Goal: Task Accomplishment & Management: Manage account settings

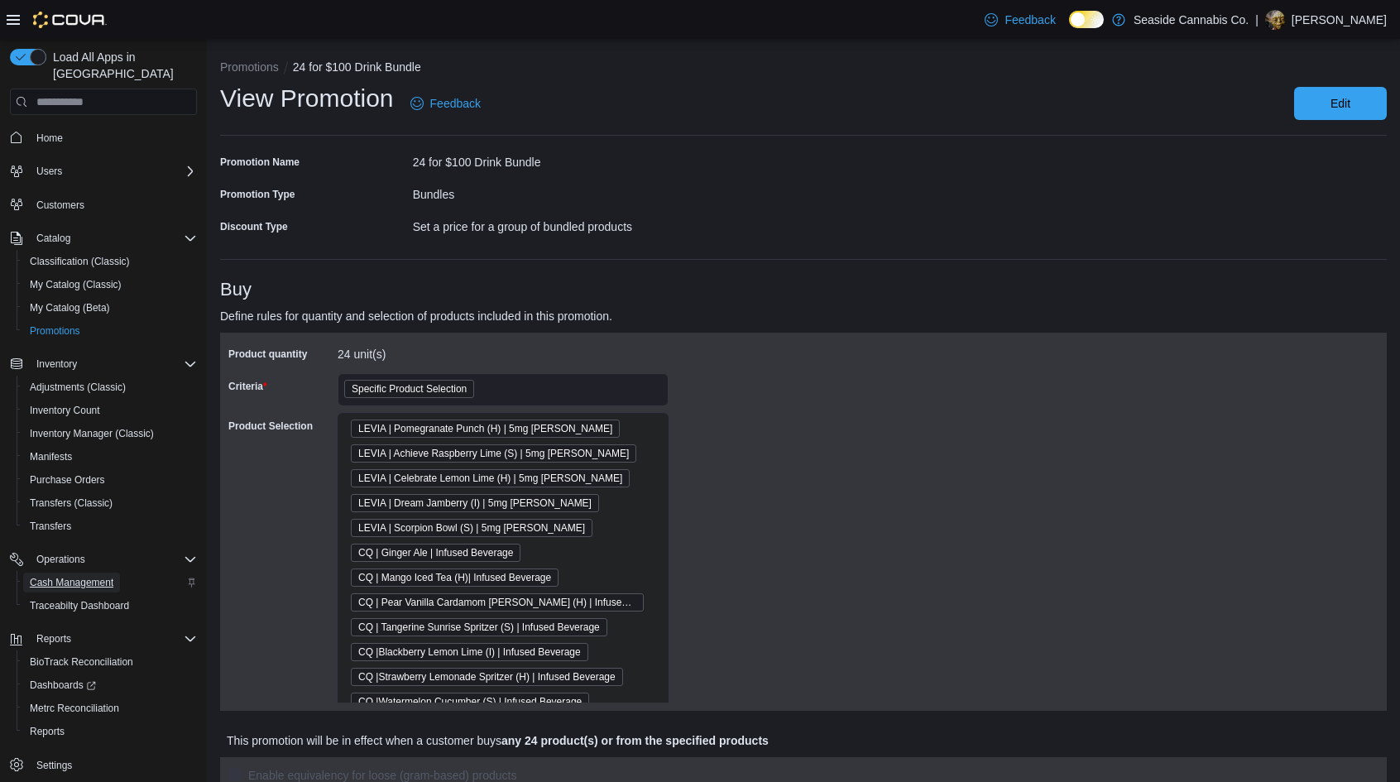
click at [73, 572] on span "Cash Management" at bounding box center [72, 582] width 84 height 20
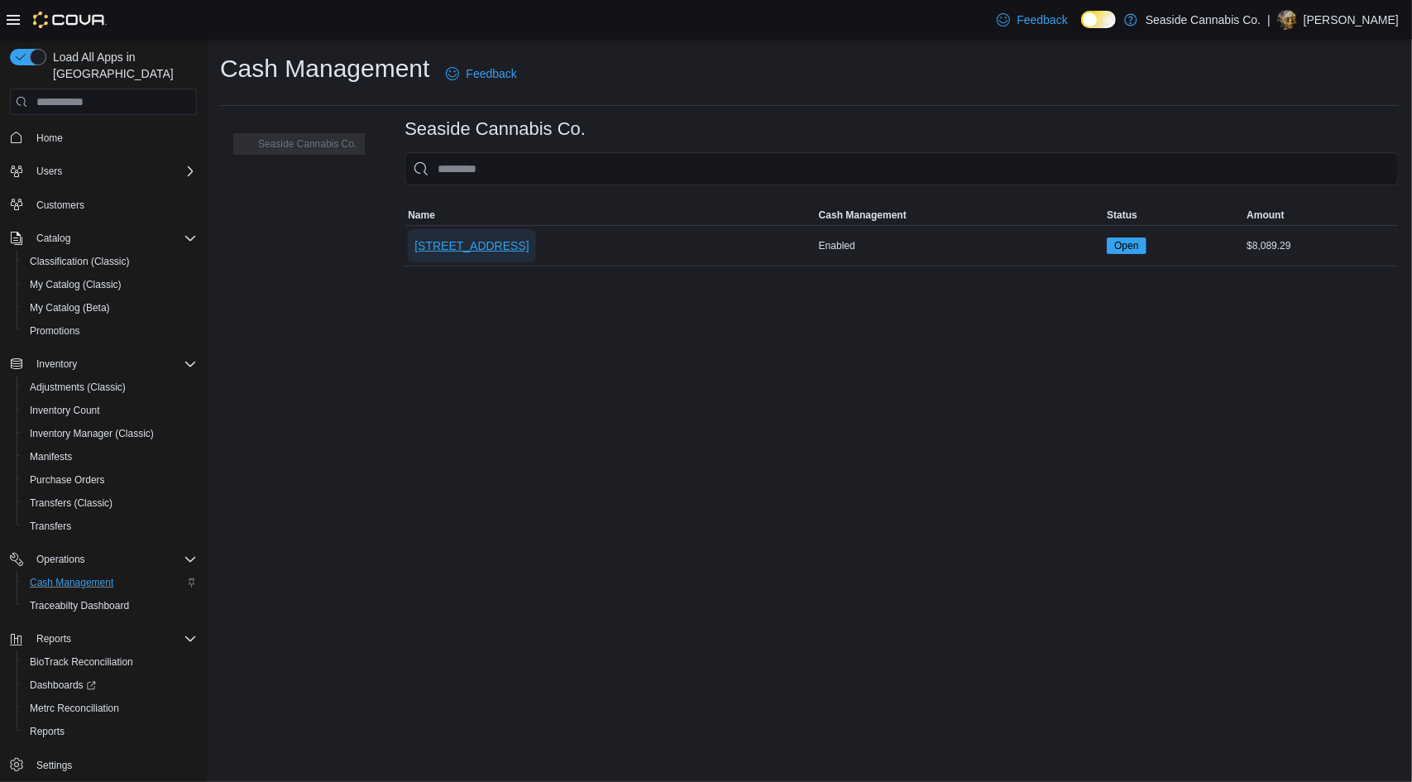
click at [508, 251] on span "[STREET_ADDRESS]" at bounding box center [471, 245] width 114 height 17
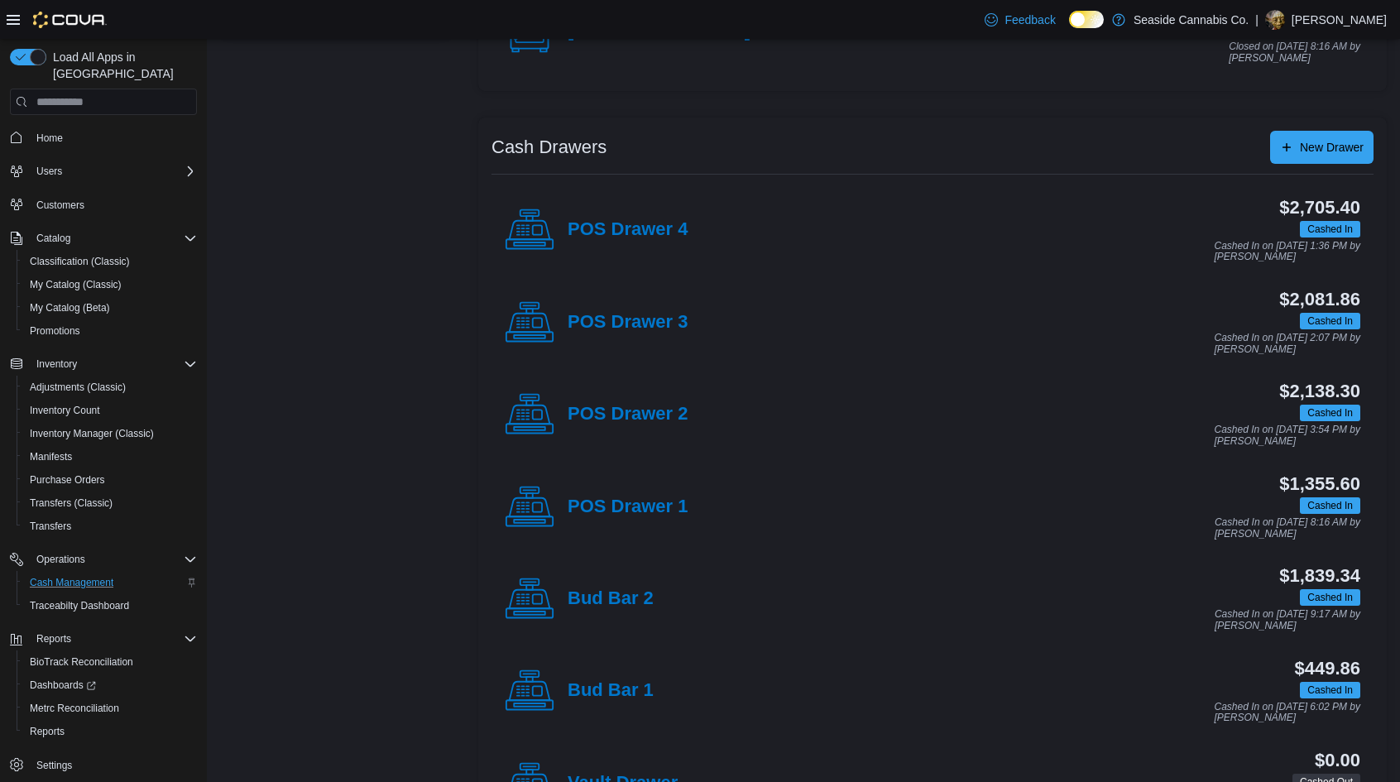
scroll to position [247, 0]
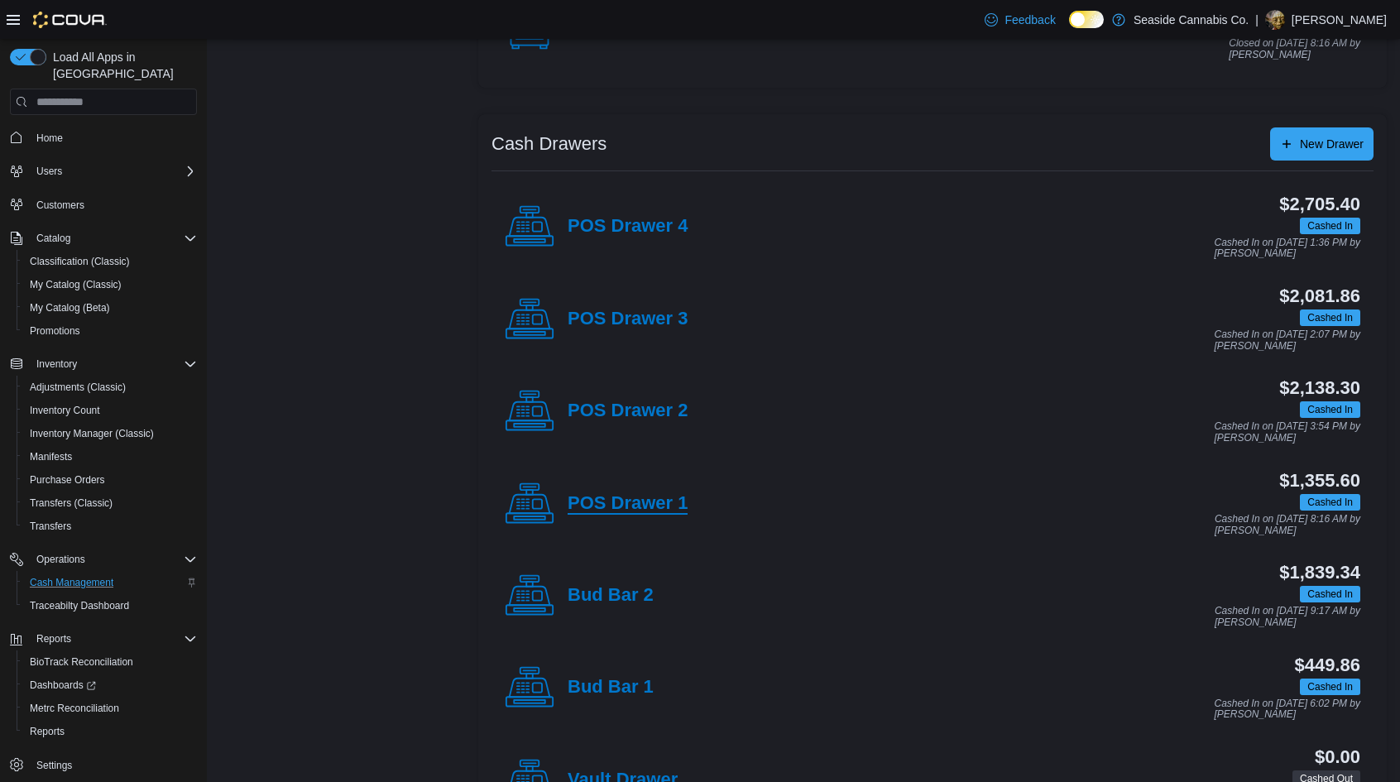
click at [641, 497] on h4 "POS Drawer 1" at bounding box center [627, 504] width 120 height 22
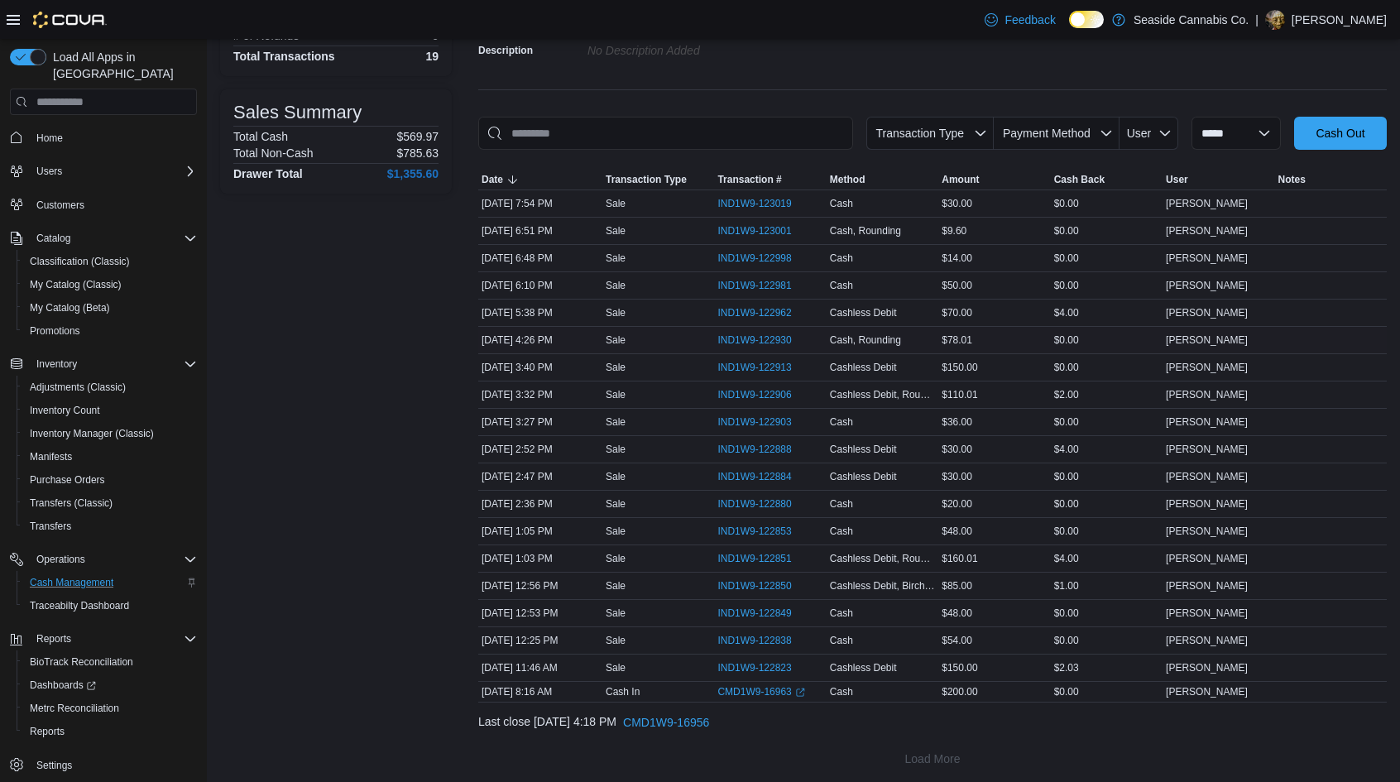
scroll to position [177, 0]
click at [749, 275] on span "IND1W9-122981" at bounding box center [762, 285] width 90 height 20
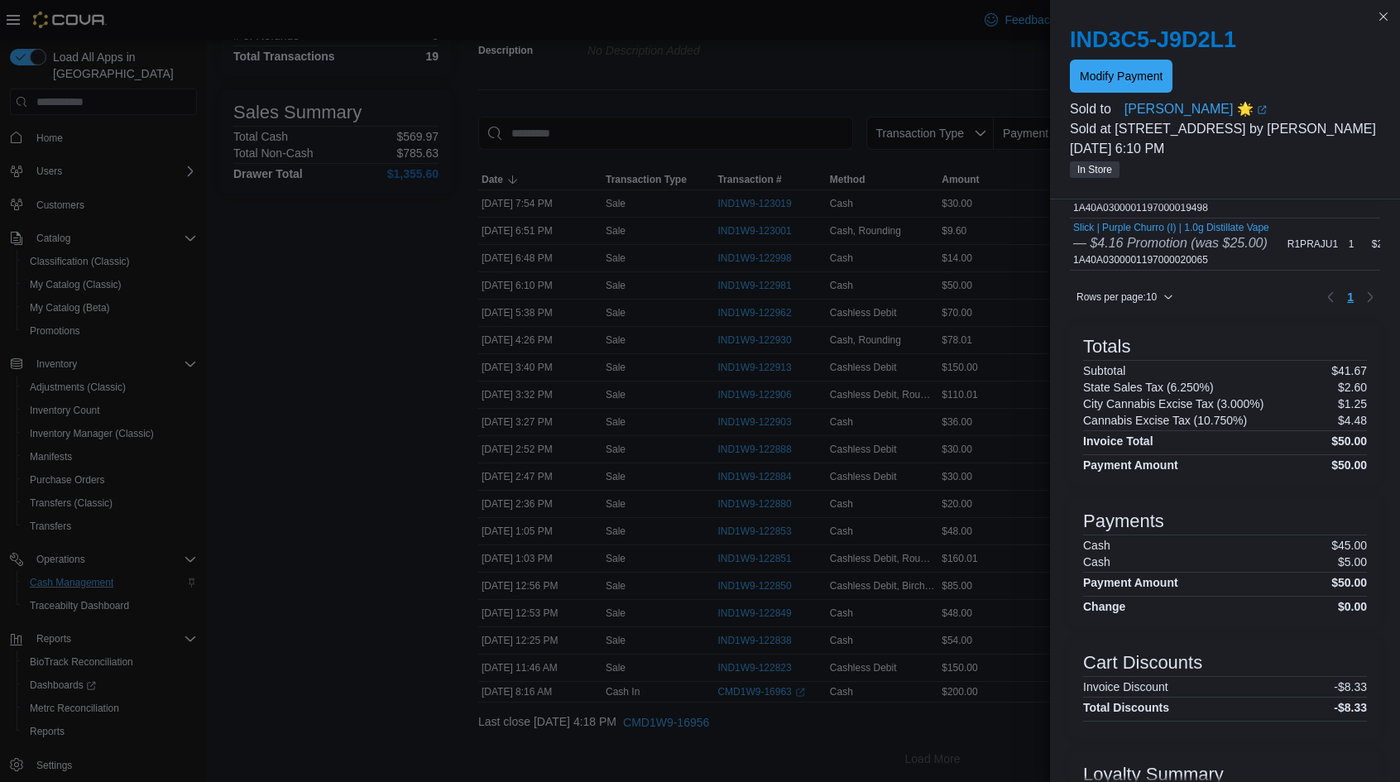
scroll to position [136, 0]
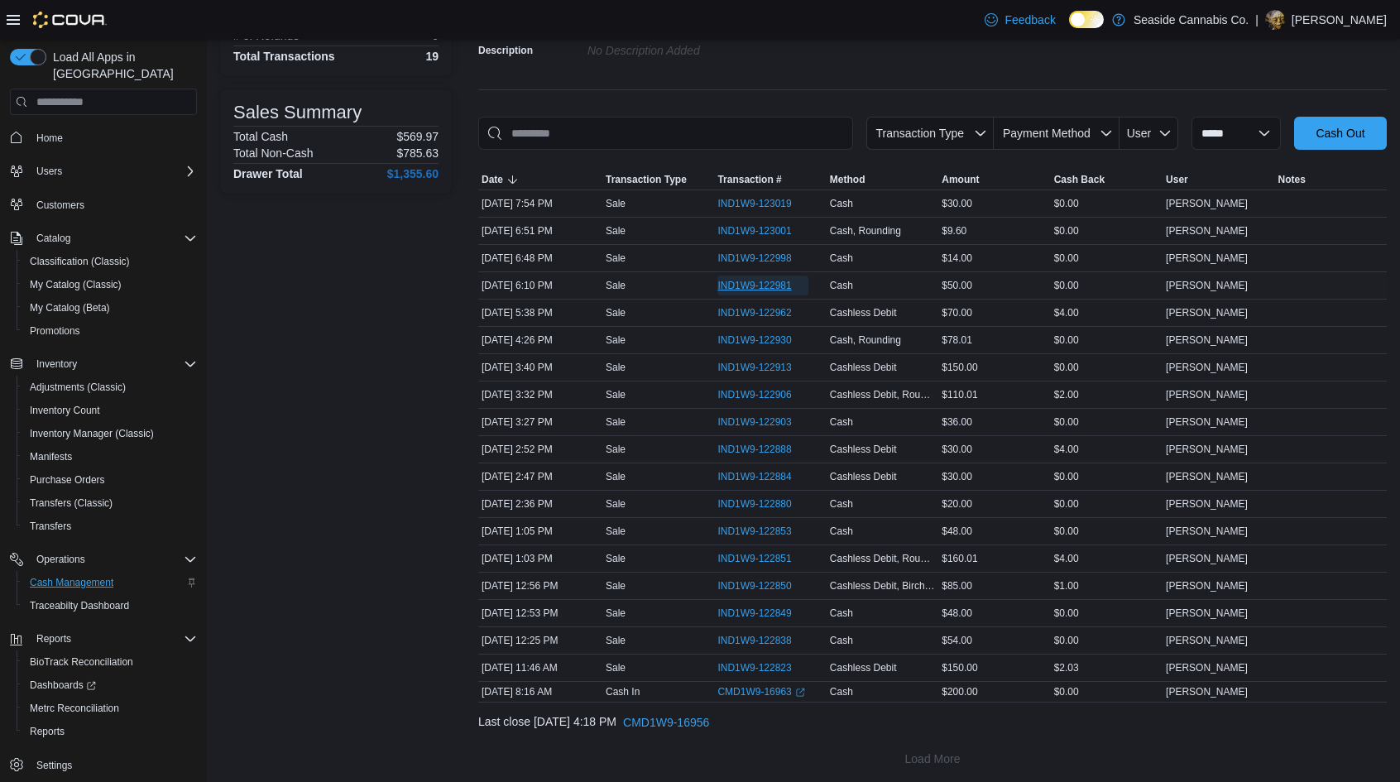
click at [759, 284] on span "IND1W9-122981" at bounding box center [754, 285] width 74 height 13
click at [776, 282] on span "IND1W9-122981" at bounding box center [754, 285] width 74 height 13
click at [785, 284] on span "IND1W9-122981" at bounding box center [754, 285] width 74 height 13
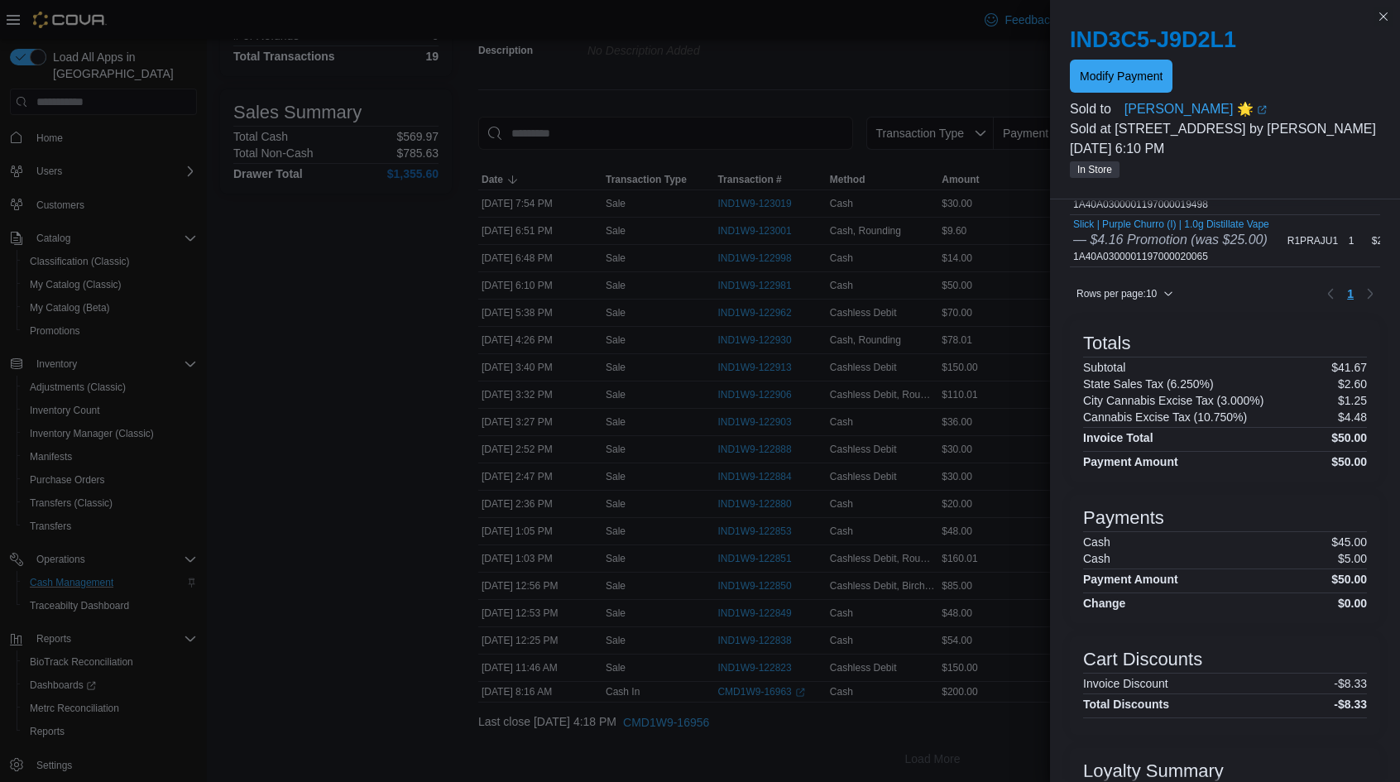
scroll to position [132, 0]
click at [1089, 72] on span "Modify Payment" at bounding box center [1121, 75] width 83 height 17
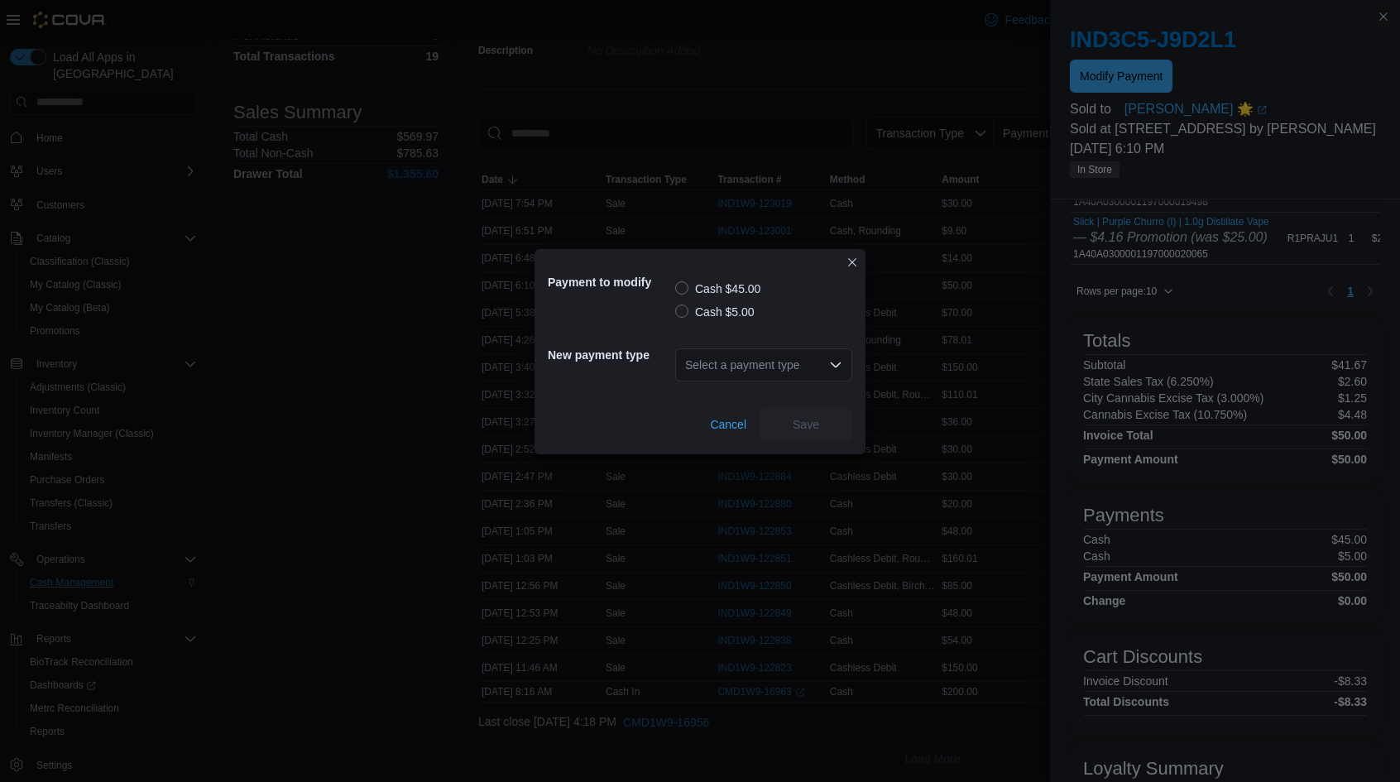
click at [708, 284] on label "Cash $45.00" at bounding box center [717, 289] width 85 height 20
click at [712, 353] on div "Select a payment type" at bounding box center [763, 364] width 177 height 33
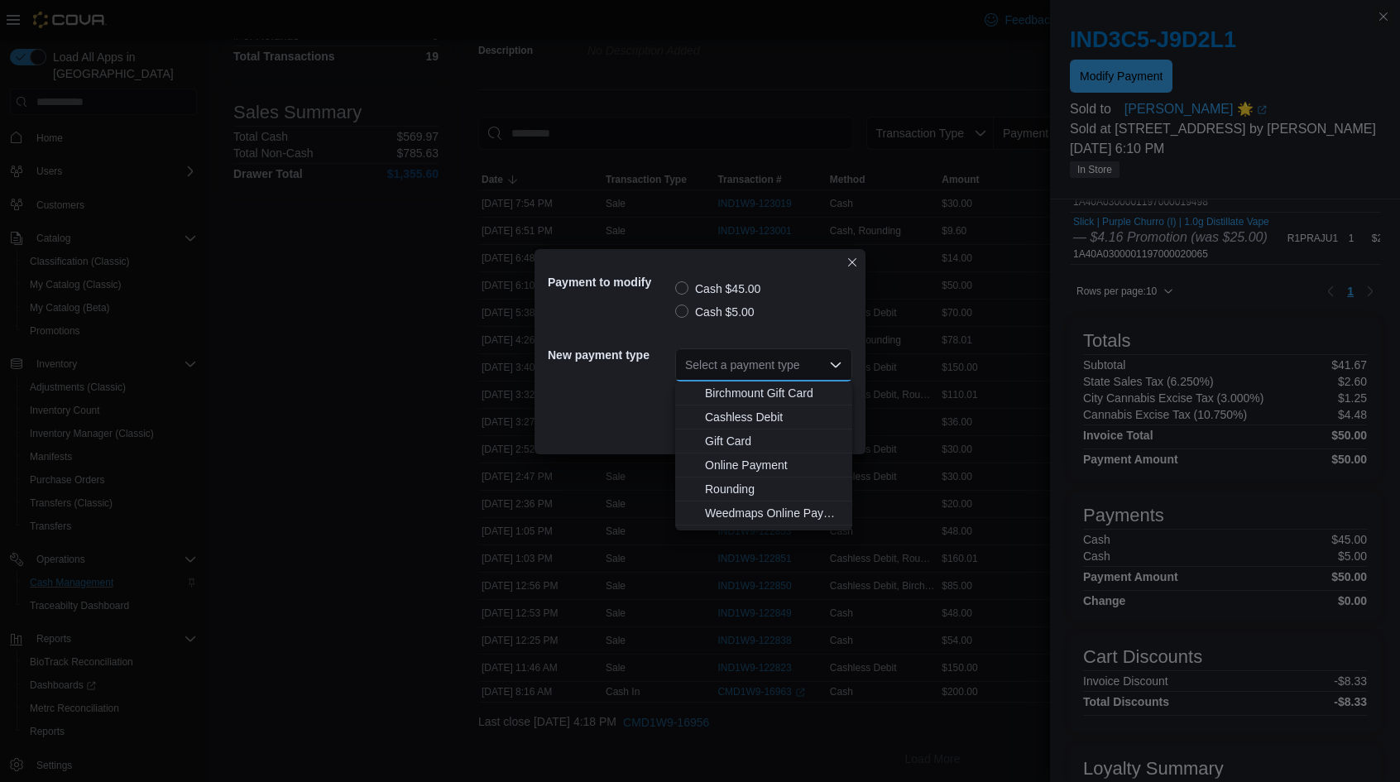
click at [773, 314] on div "Cash $5.00" at bounding box center [763, 312] width 177 height 20
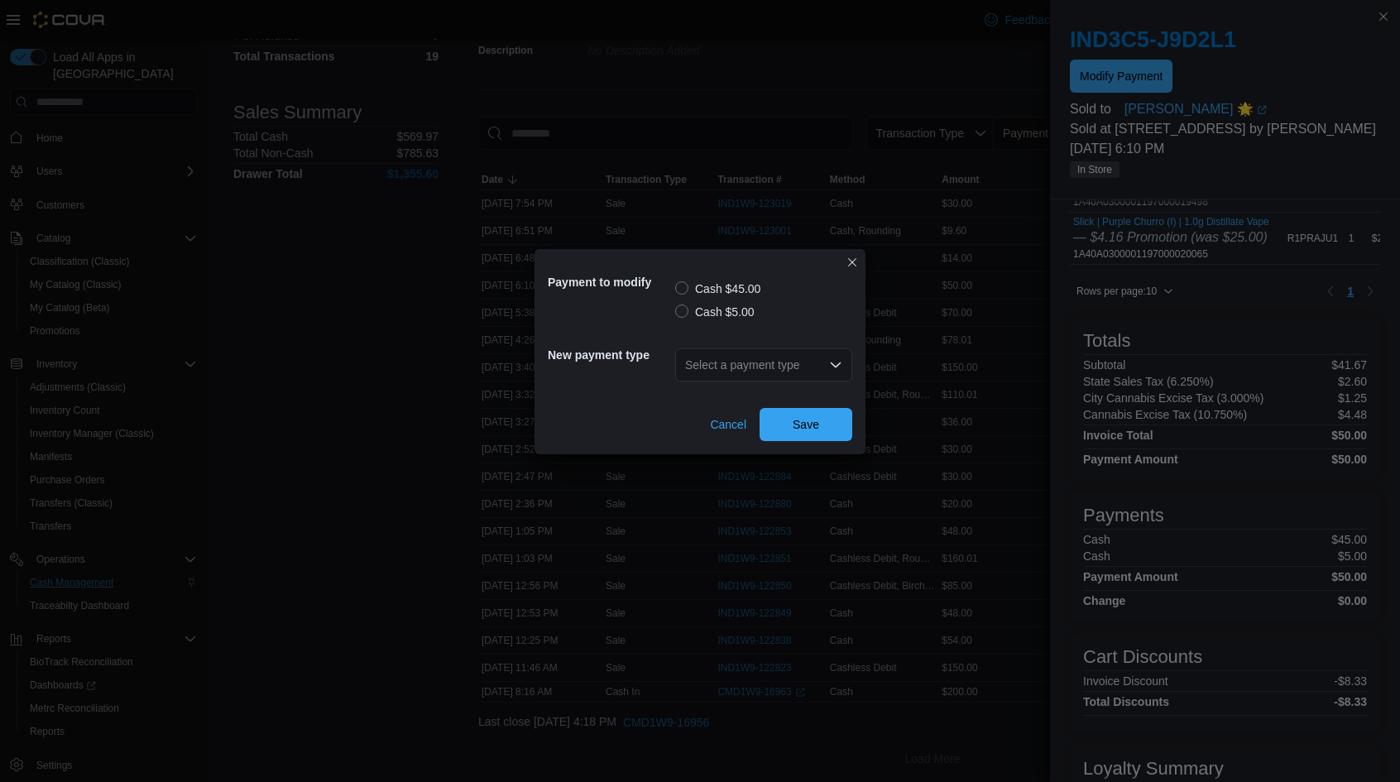
click at [731, 318] on label "Cash $5.00" at bounding box center [714, 312] width 79 height 20
click at [725, 373] on div "Select a payment type" at bounding box center [763, 364] width 177 height 33
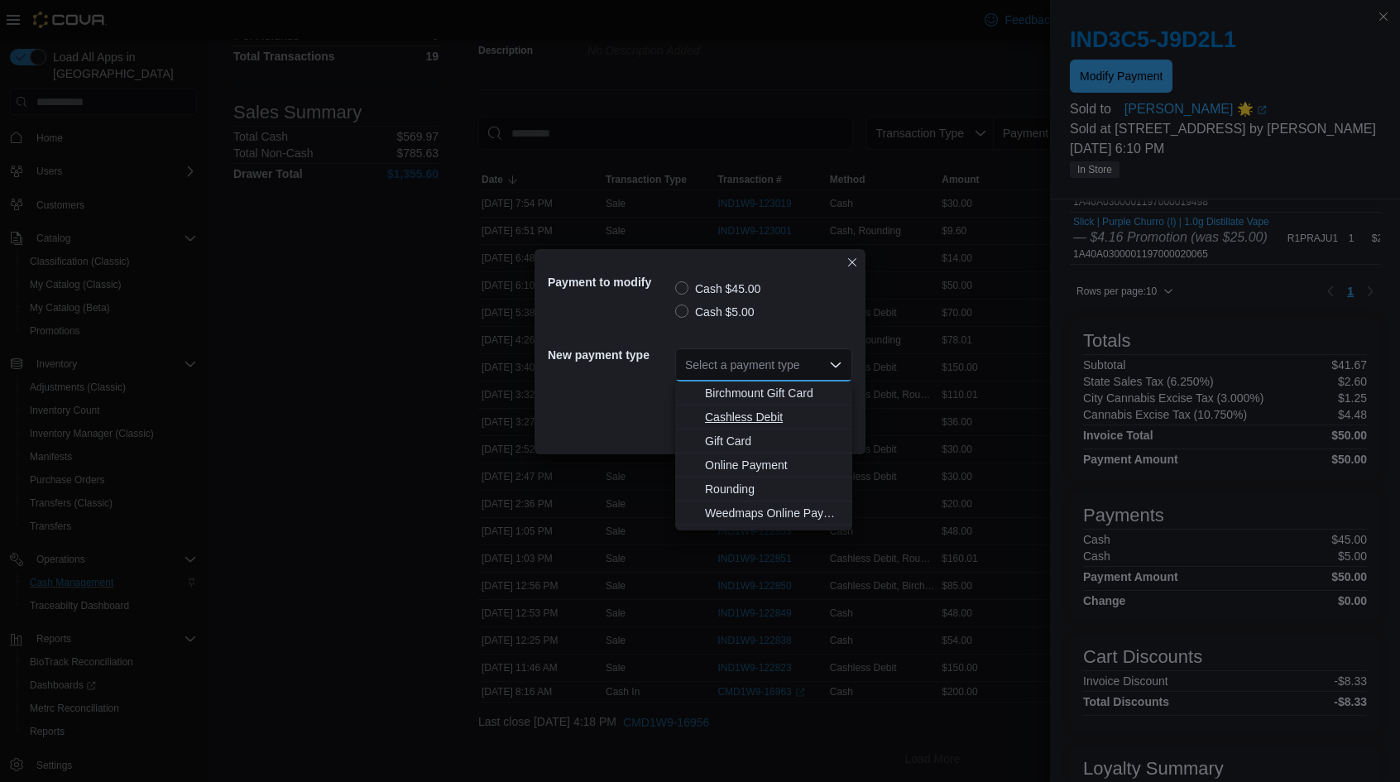
click at [744, 421] on span "Cashless Debit" at bounding box center [773, 417] width 137 height 17
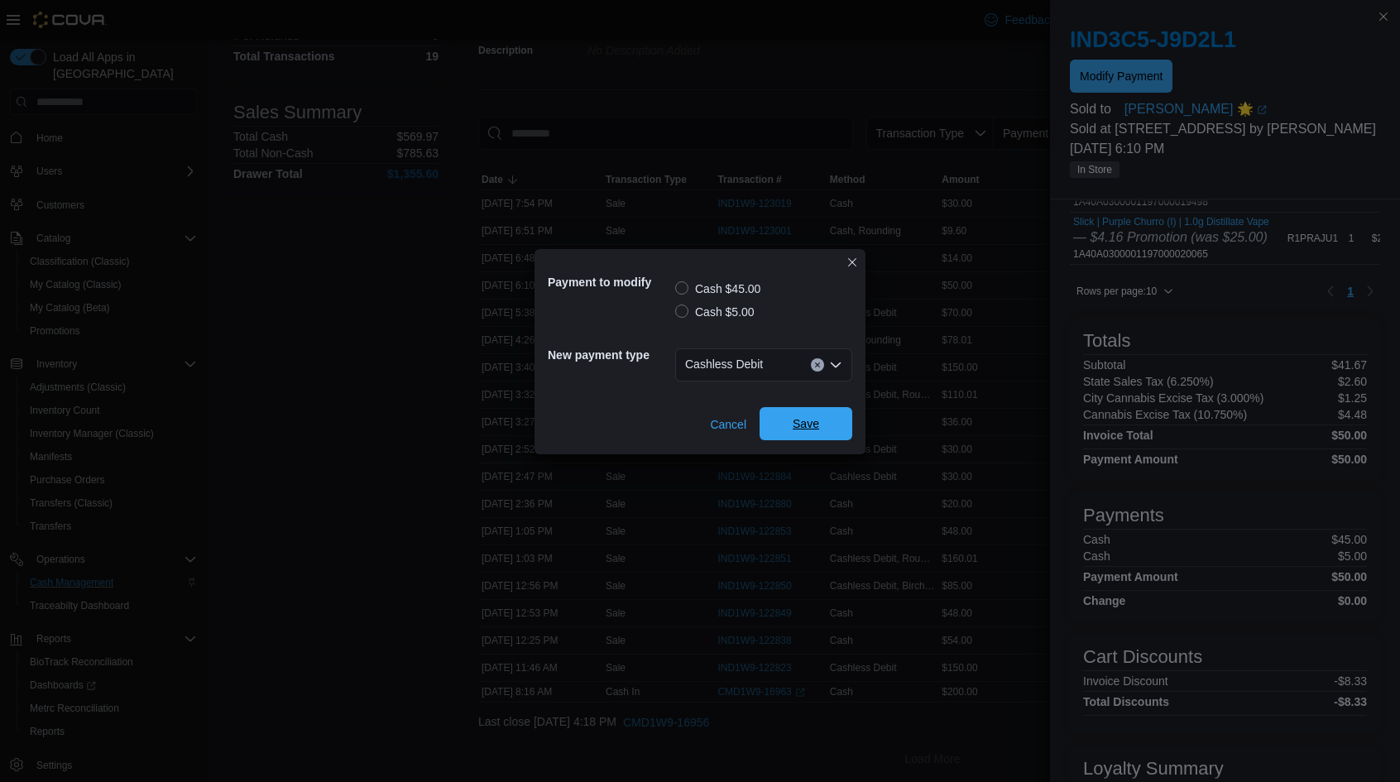
click at [781, 421] on span "Save" at bounding box center [805, 423] width 73 height 33
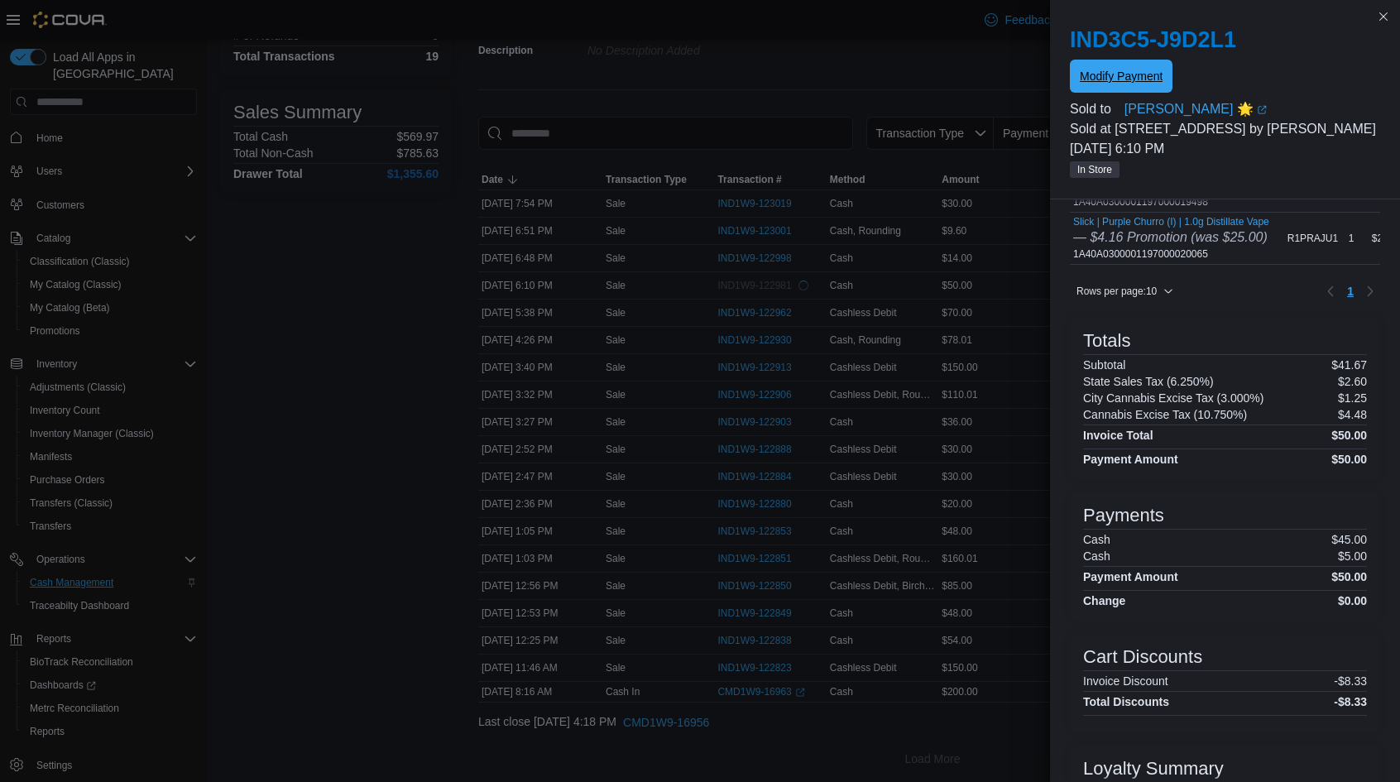
scroll to position [0, 0]
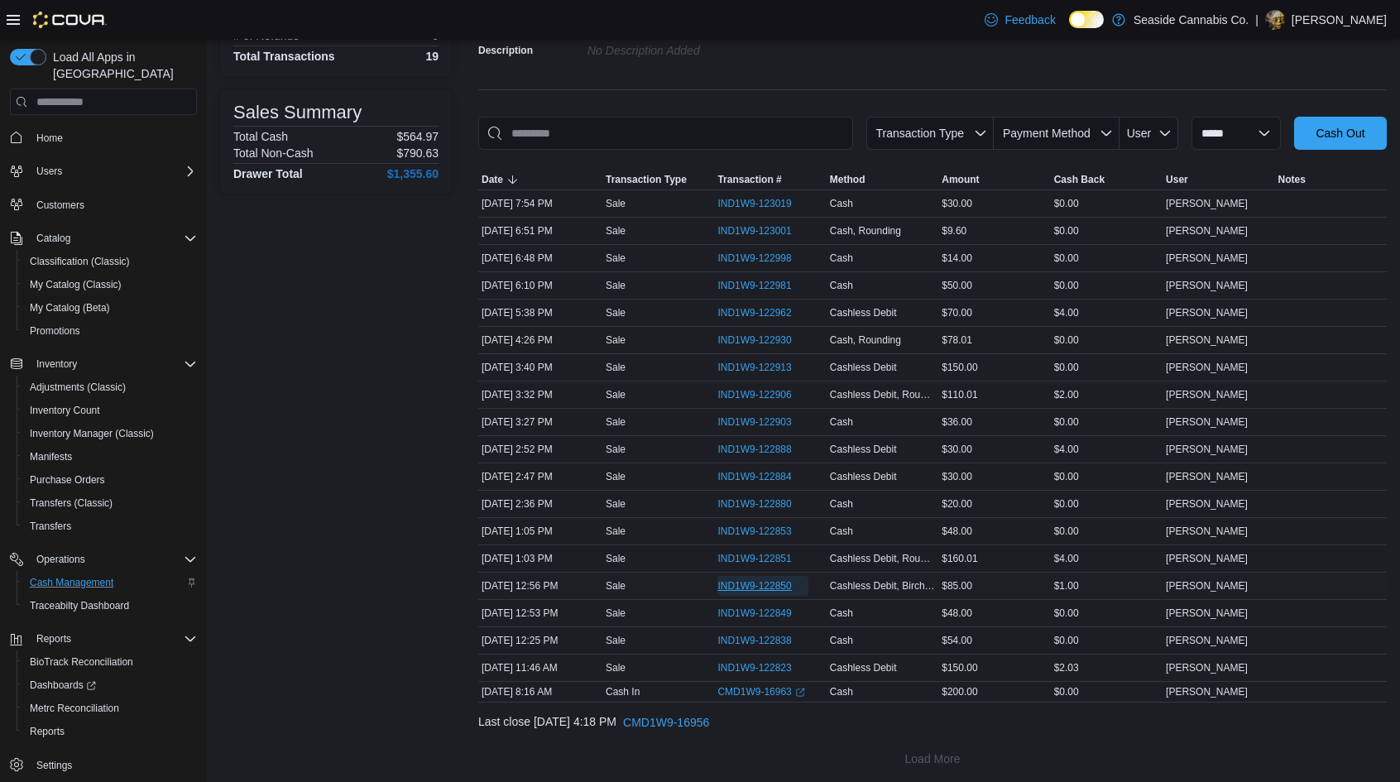
click at [783, 581] on span "IND1W9-122850" at bounding box center [754, 585] width 74 height 13
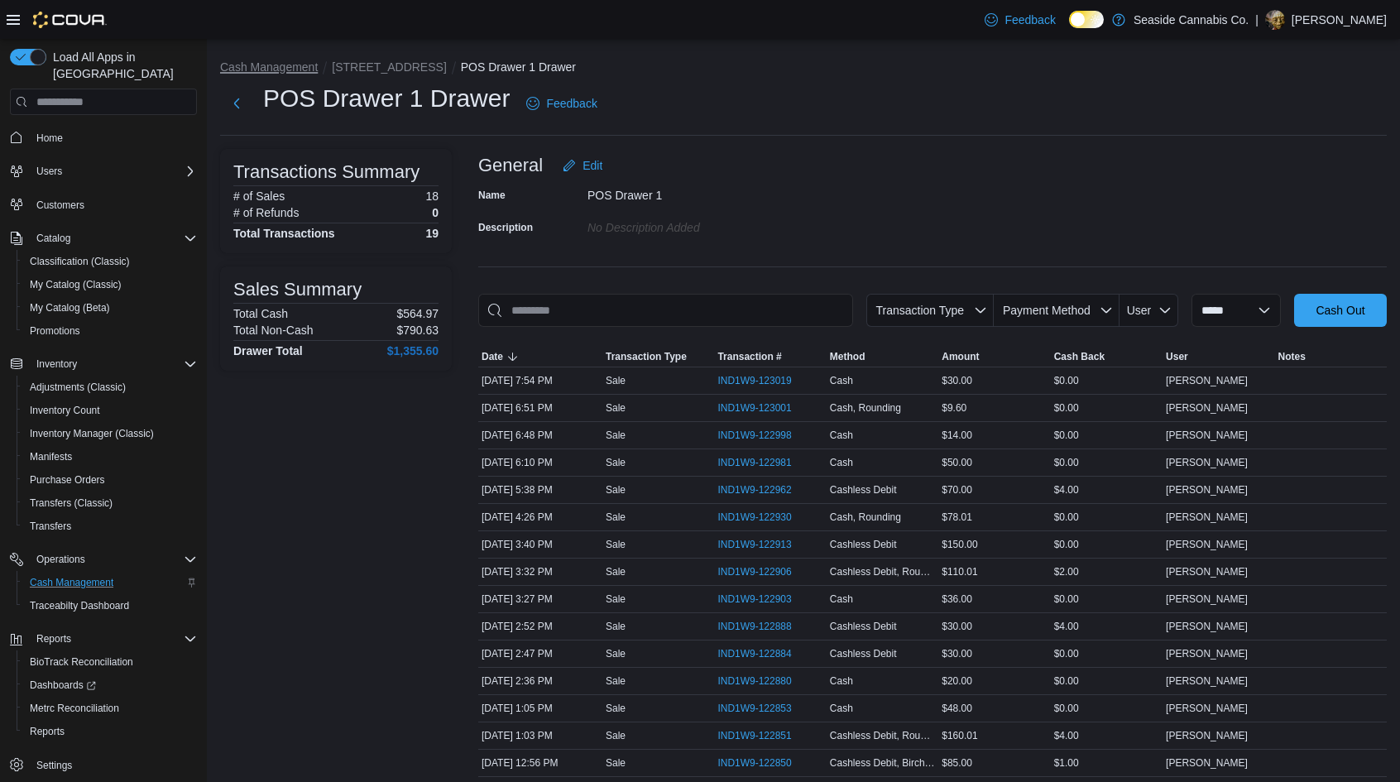
click at [295, 65] on button "Cash Management" at bounding box center [269, 66] width 98 height 13
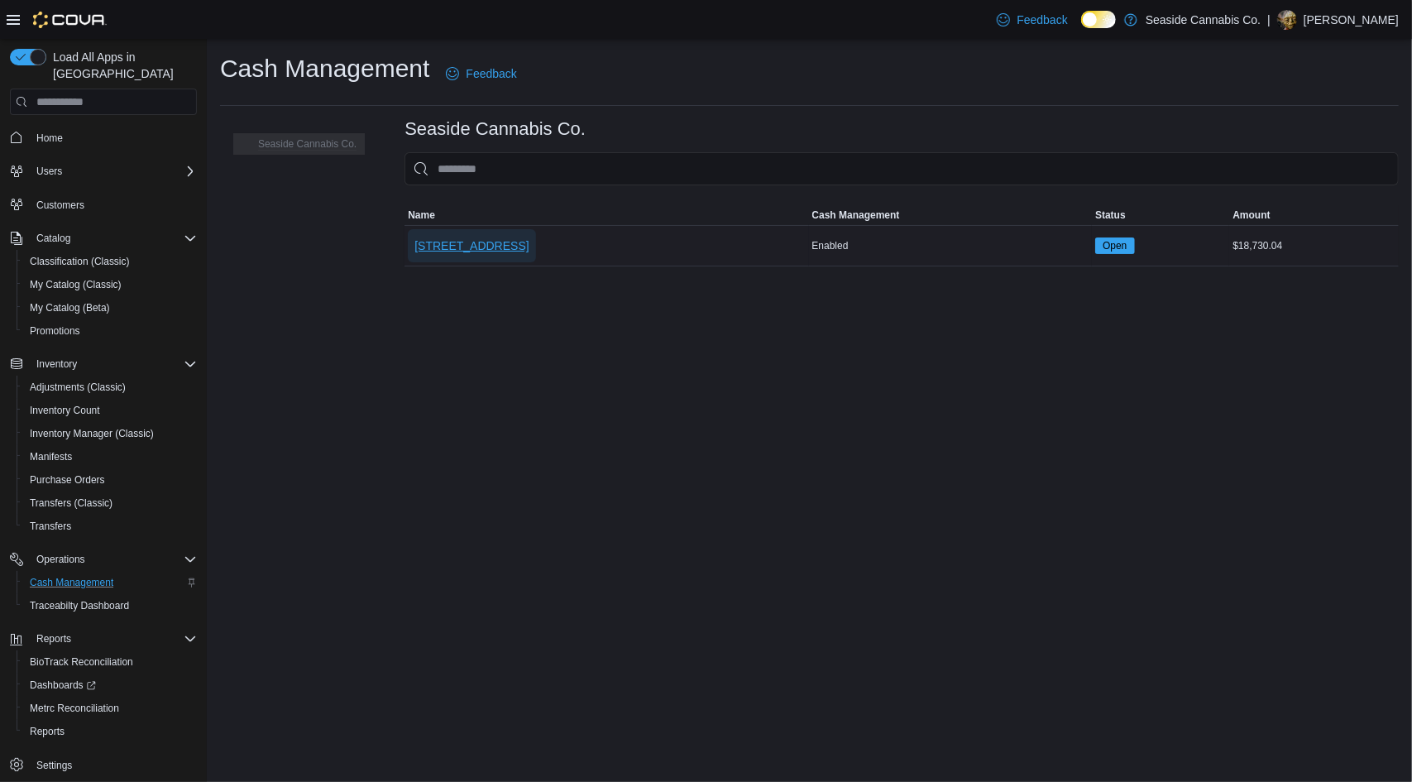
click at [483, 243] on span "14 Lots Hollow Road" at bounding box center [471, 245] width 114 height 17
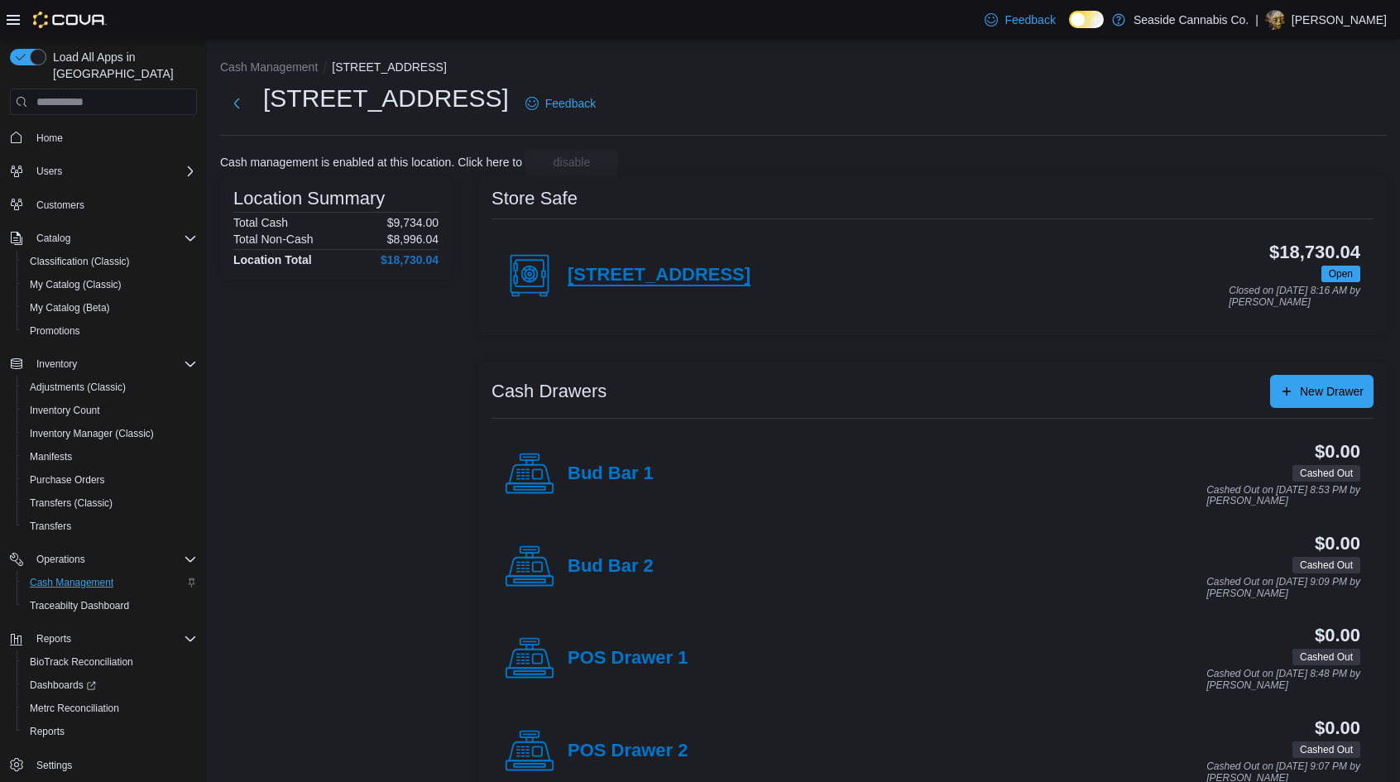
click at [660, 268] on h4 "14 Lots Hollow Road" at bounding box center [658, 276] width 183 height 22
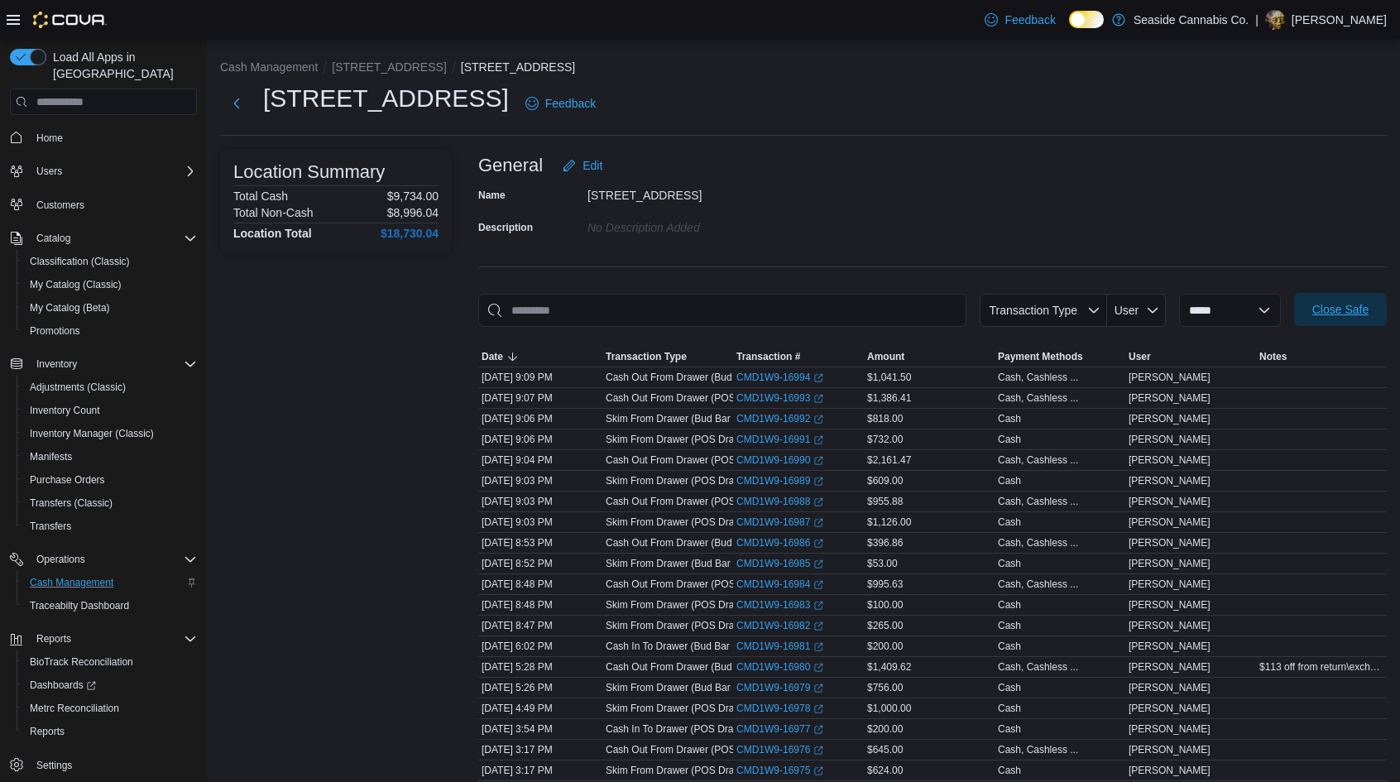
click at [1368, 309] on span "Close Safe" at bounding box center [1340, 309] width 56 height 17
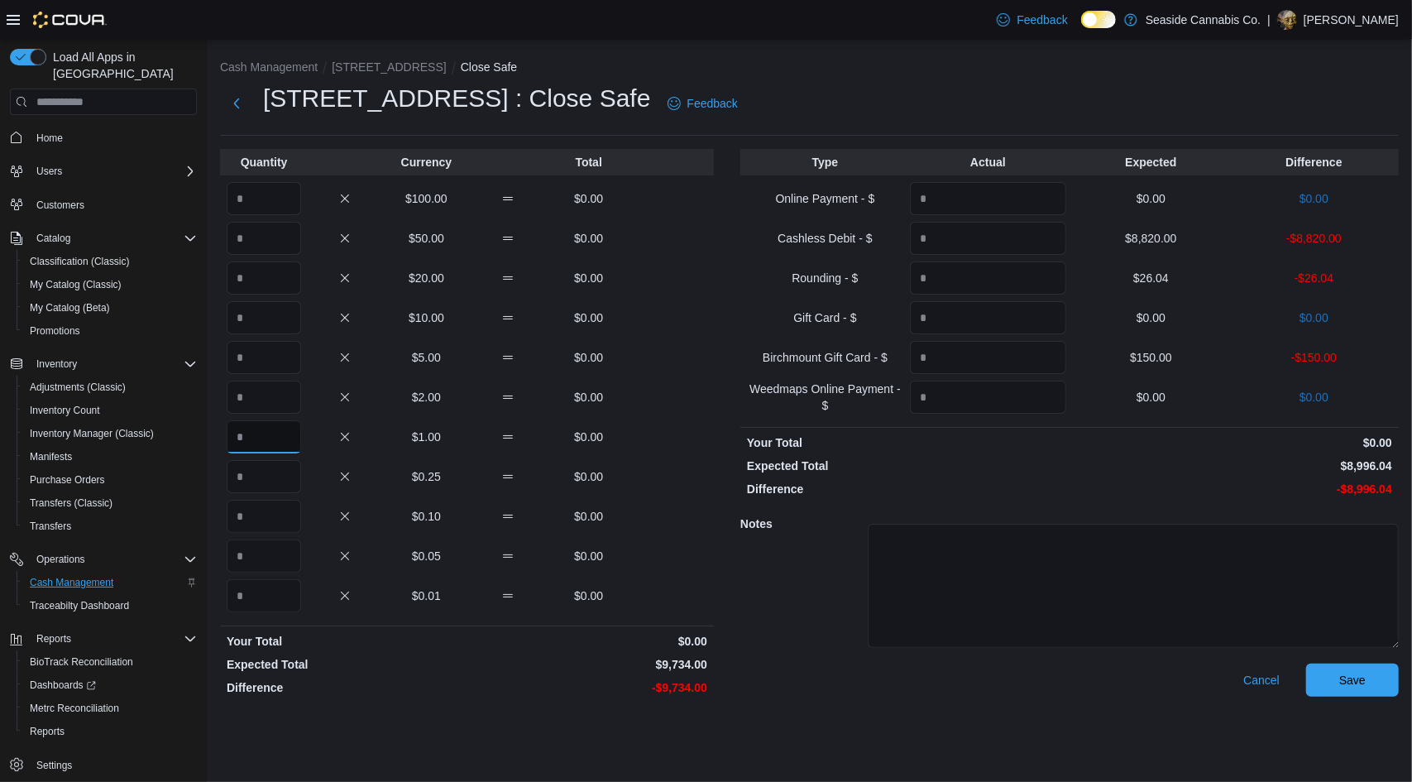
click at [260, 433] on input "Quantity" at bounding box center [264, 436] width 74 height 33
type input "****"
click at [1047, 233] on input "Quantity" at bounding box center [988, 238] width 156 height 33
type input "****"
click at [1056, 273] on input "Quantity" at bounding box center [988, 277] width 156 height 33
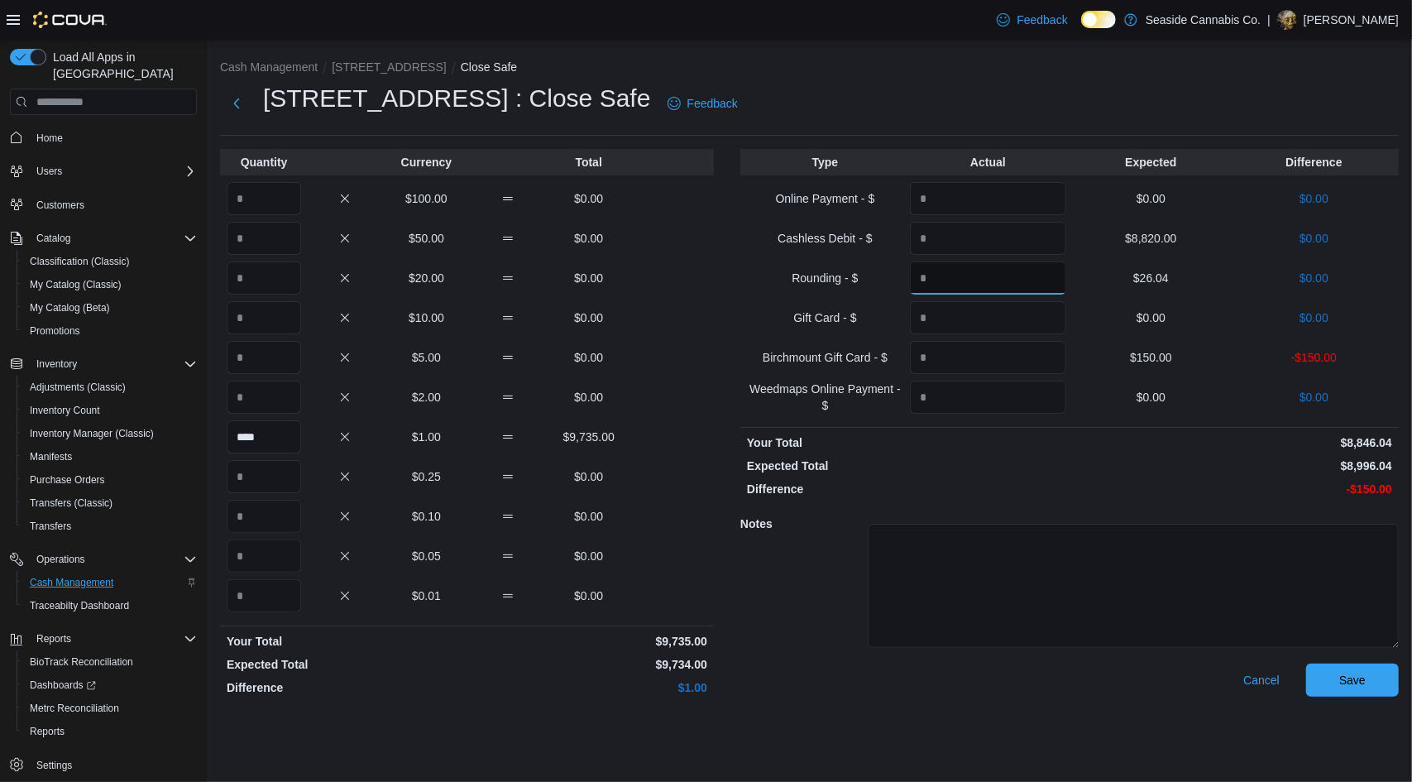
type input "*****"
click at [1027, 362] on input "Quantity" at bounding box center [988, 357] width 156 height 33
type input "***"
click at [1319, 679] on span "Save" at bounding box center [1352, 679] width 73 height 33
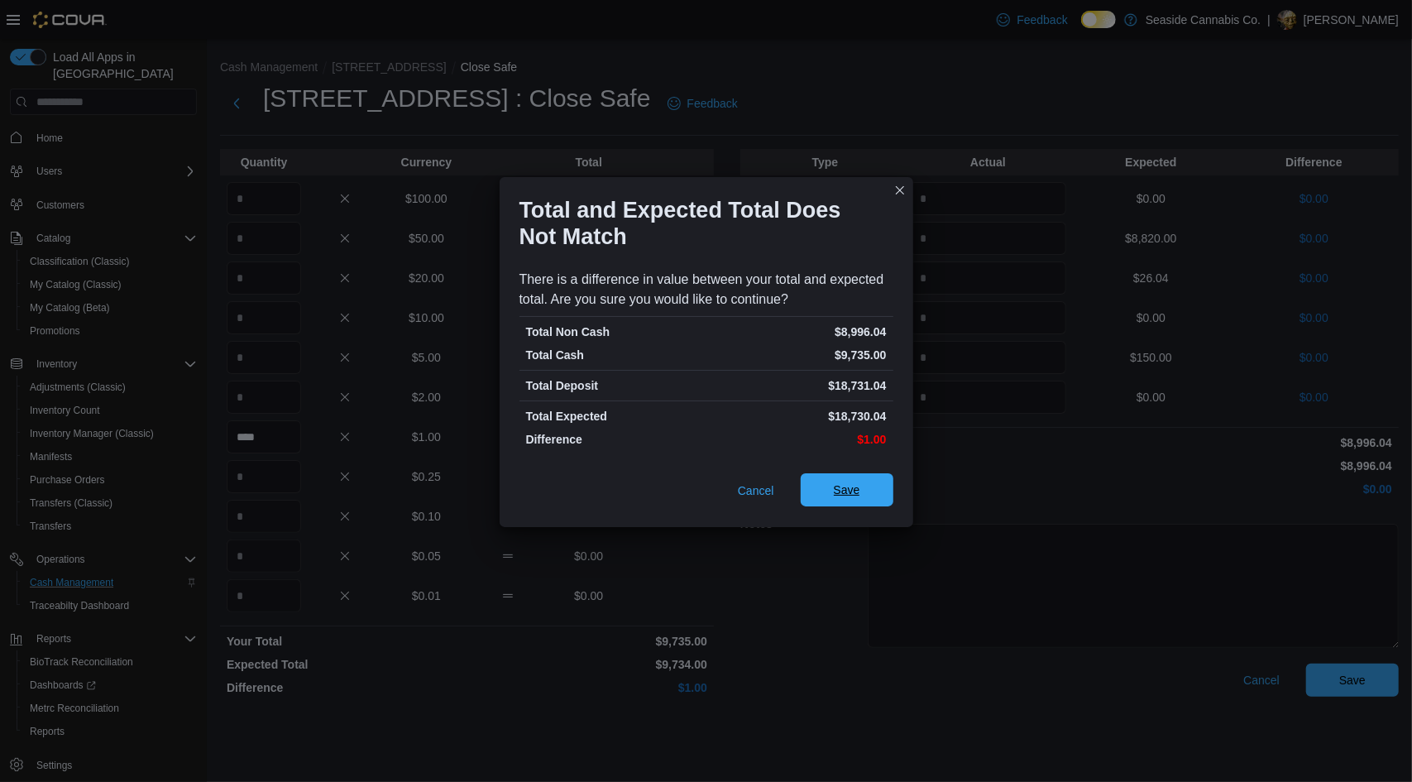
click at [845, 501] on span "Save" at bounding box center [847, 489] width 73 height 33
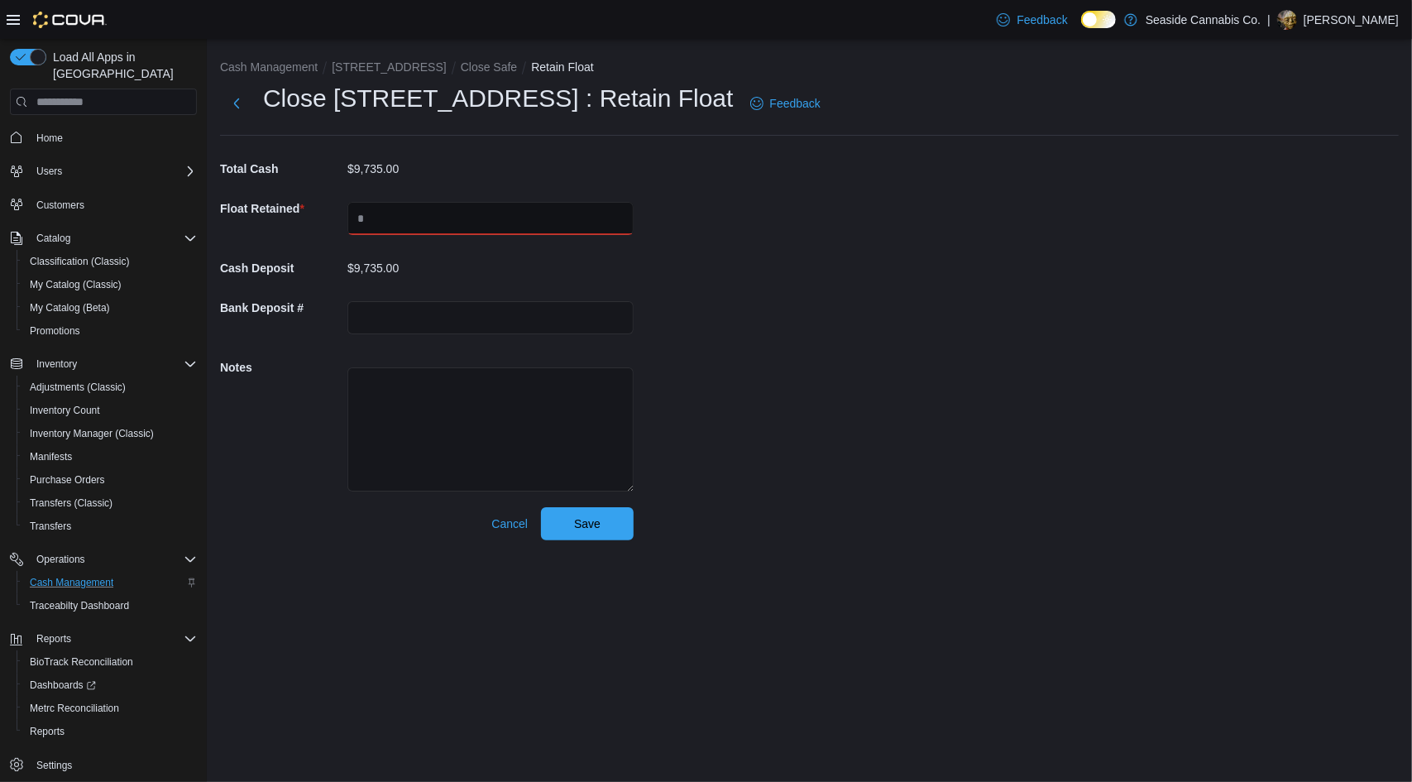
click at [397, 205] on input "text" at bounding box center [490, 218] width 286 height 33
type input "****"
click at [425, 304] on input "text" at bounding box center [490, 317] width 286 height 33
type input "********"
click at [597, 529] on span "Save" at bounding box center [587, 523] width 26 height 17
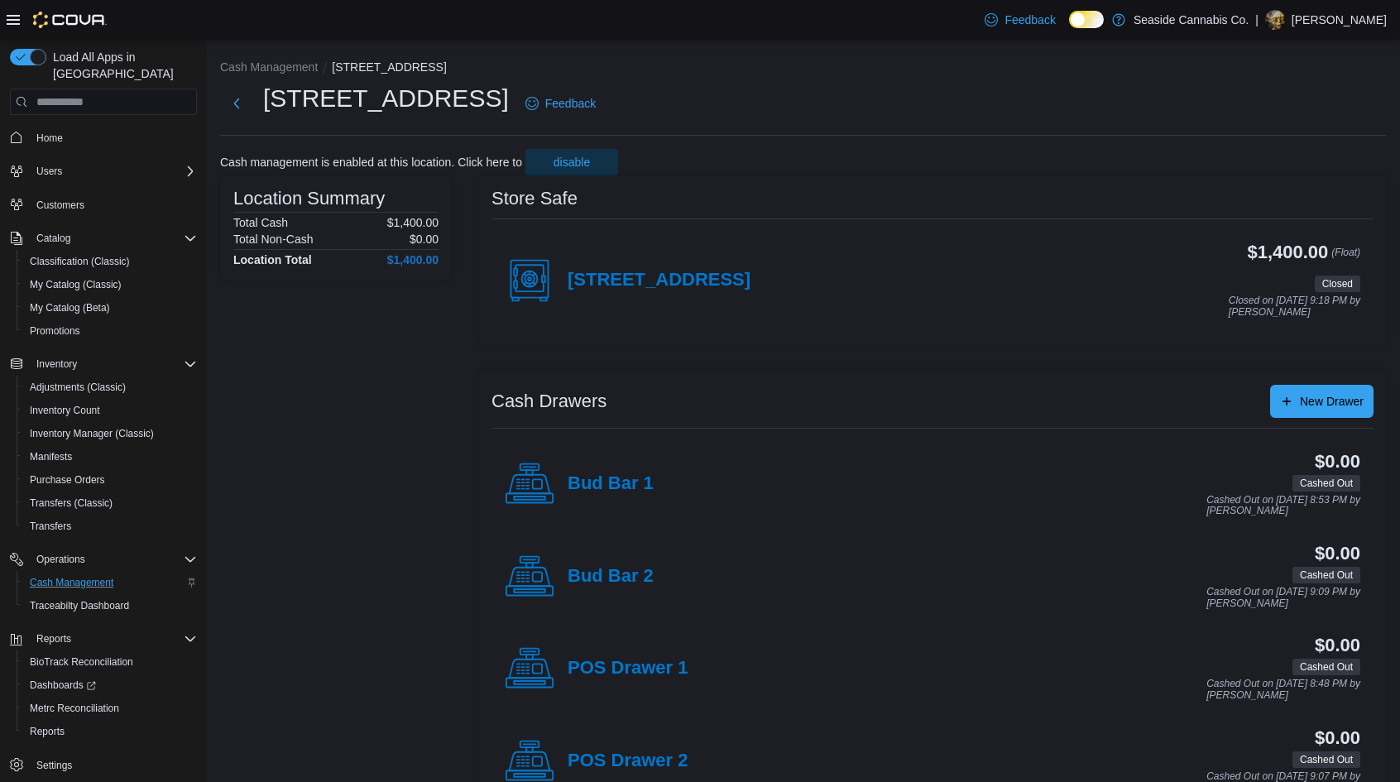
click at [53, 132] on button "Home" at bounding box center [103, 137] width 200 height 24
